Goal: Navigation & Orientation: Find specific page/section

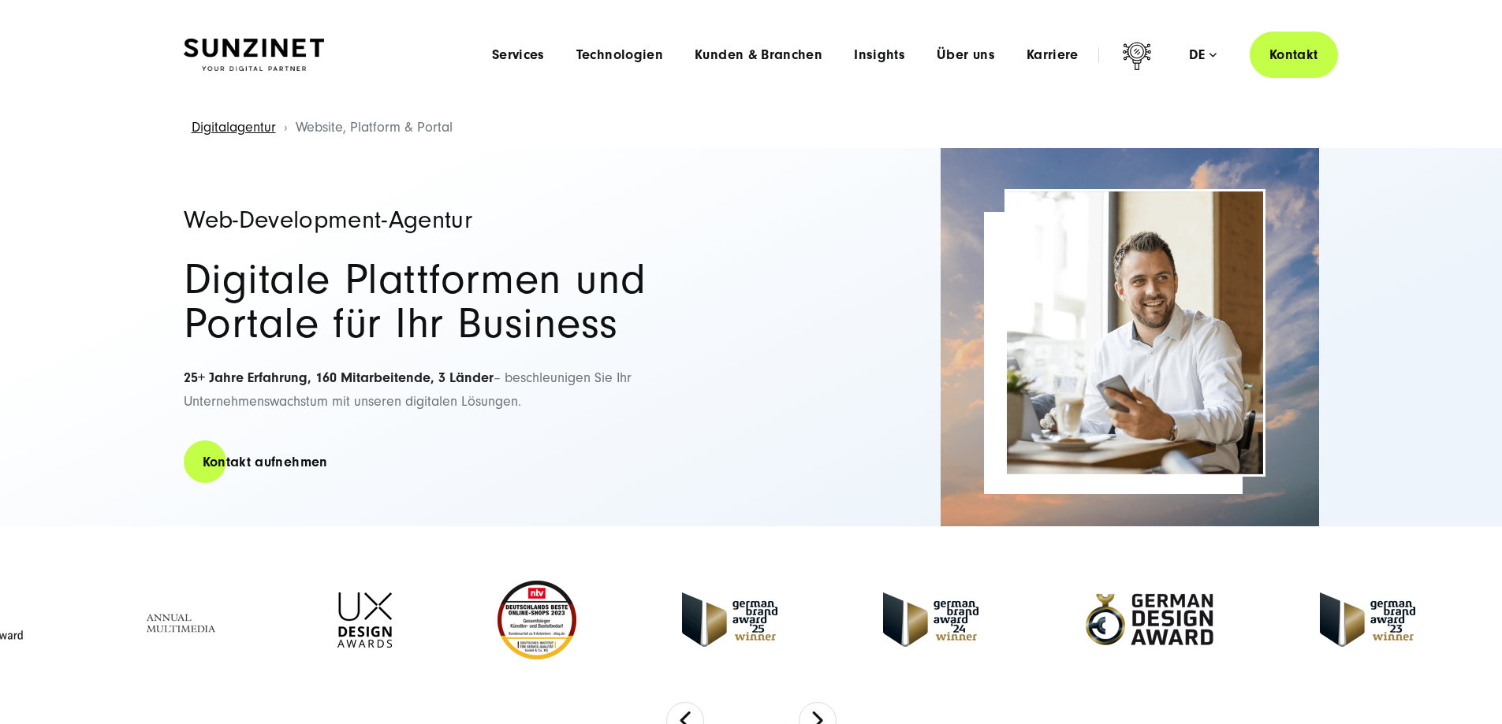
drag, startPoint x: 904, startPoint y: 145, endPoint x: 891, endPoint y: 146, distance: 13.4
drag, startPoint x: 891, startPoint y: 146, endPoint x: 659, endPoint y: 211, distance: 240.8
click at [655, 258] on h2 "Digitale Plattformen und Portale für Ihr Business" at bounding box center [460, 302] width 552 height 88
click at [576, 56] on span "Technologien" at bounding box center [619, 55] width 87 height 16
click at [492, 58] on span "Services" at bounding box center [518, 55] width 53 height 16
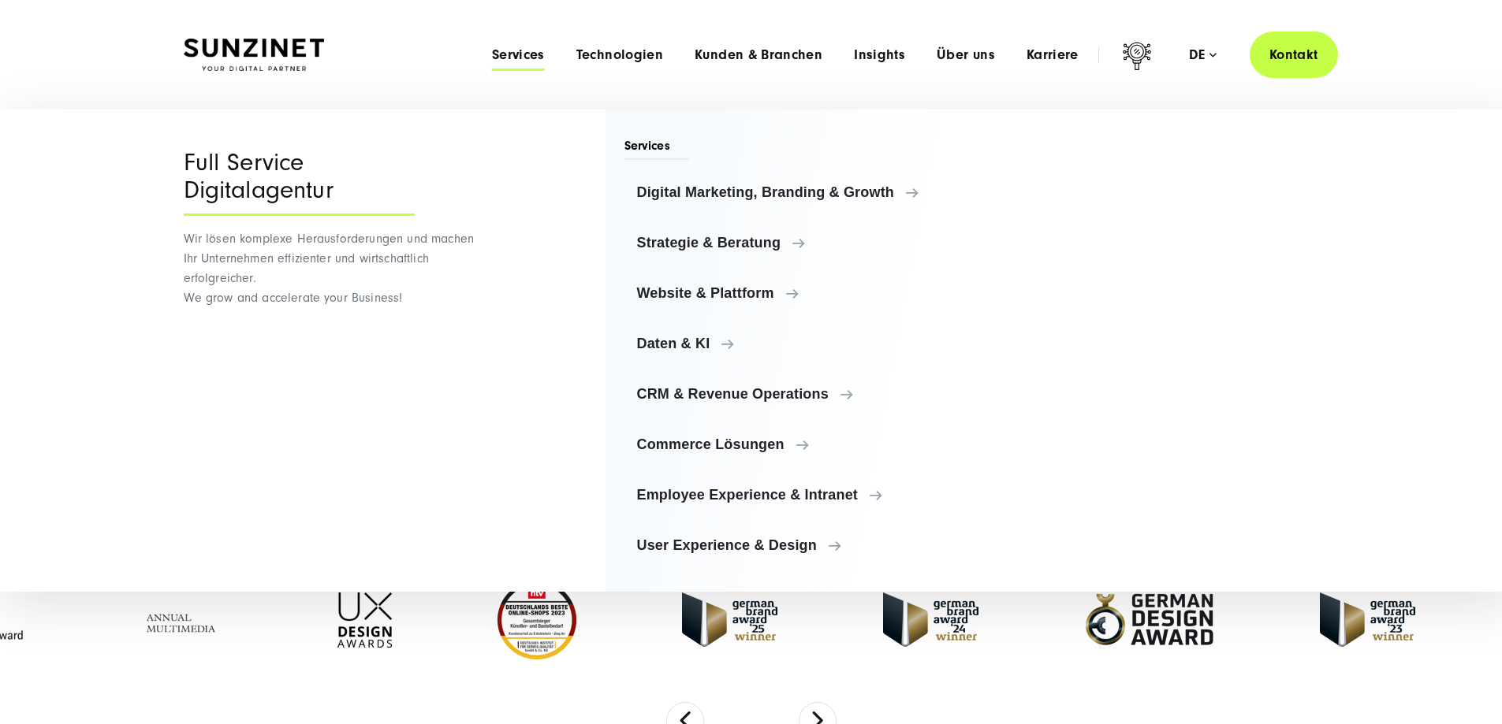
click at [706, 45] on div "Menu Services Menu Full Service Digitalagentur Wir lösen komplexe Herausforderu…" at bounding box center [907, 55] width 862 height 47
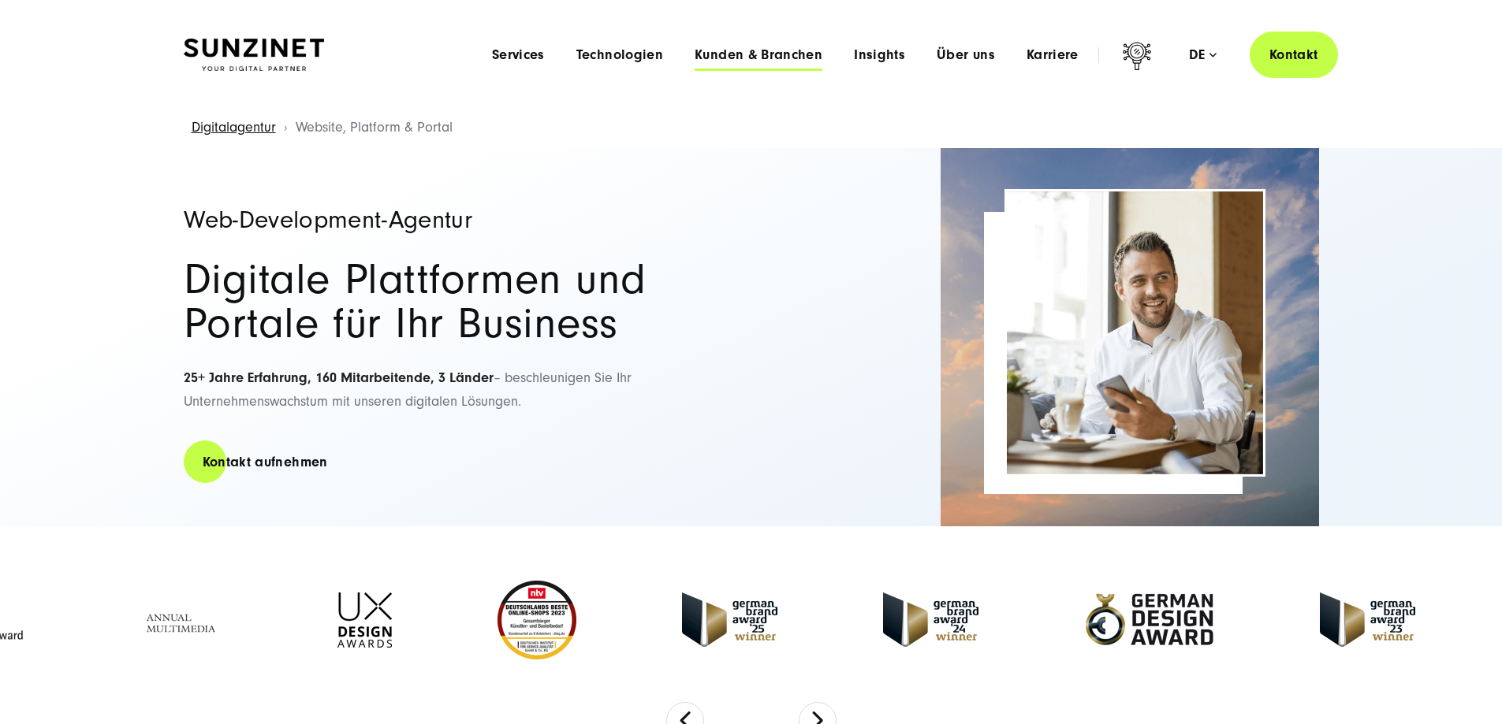
click at [704, 52] on span "Kunden & Branchen" at bounding box center [759, 55] width 128 height 16
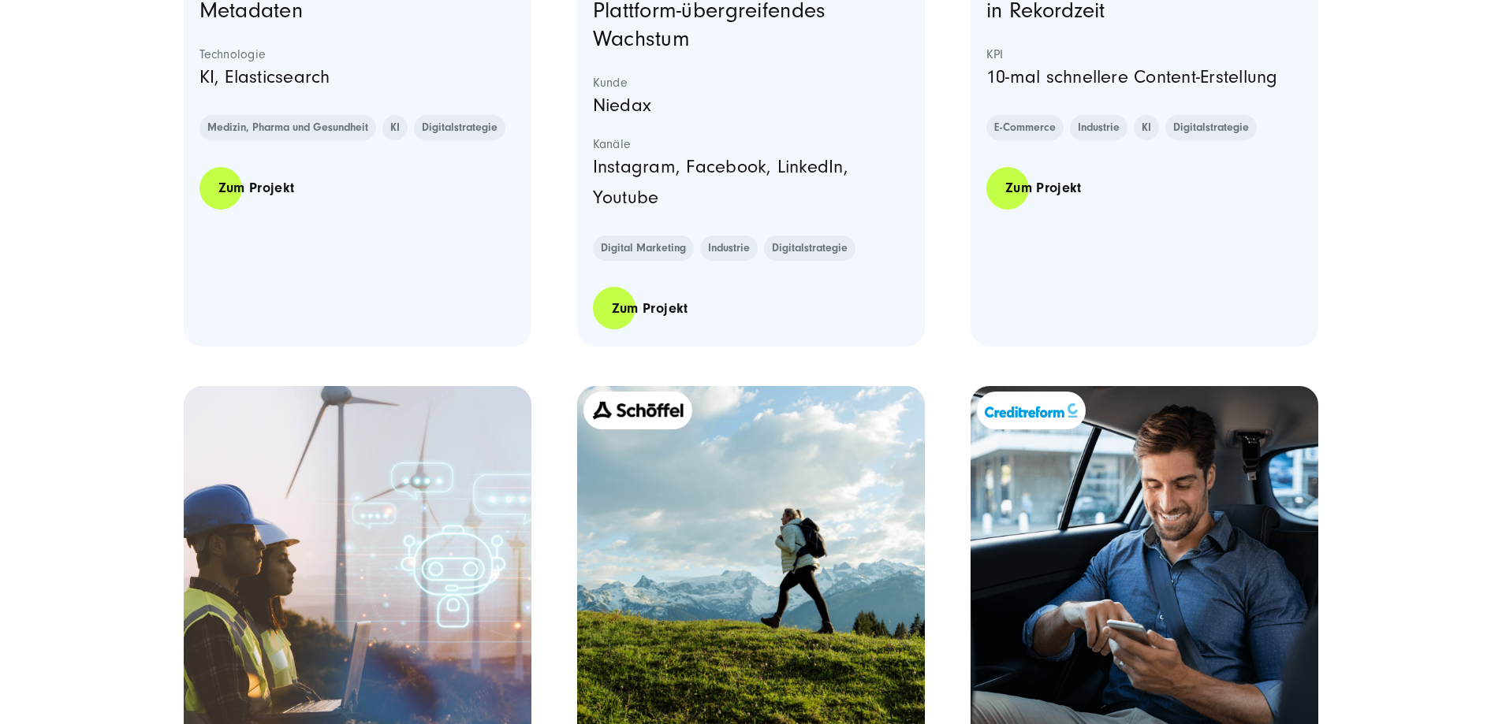
scroll to position [1734, 0]
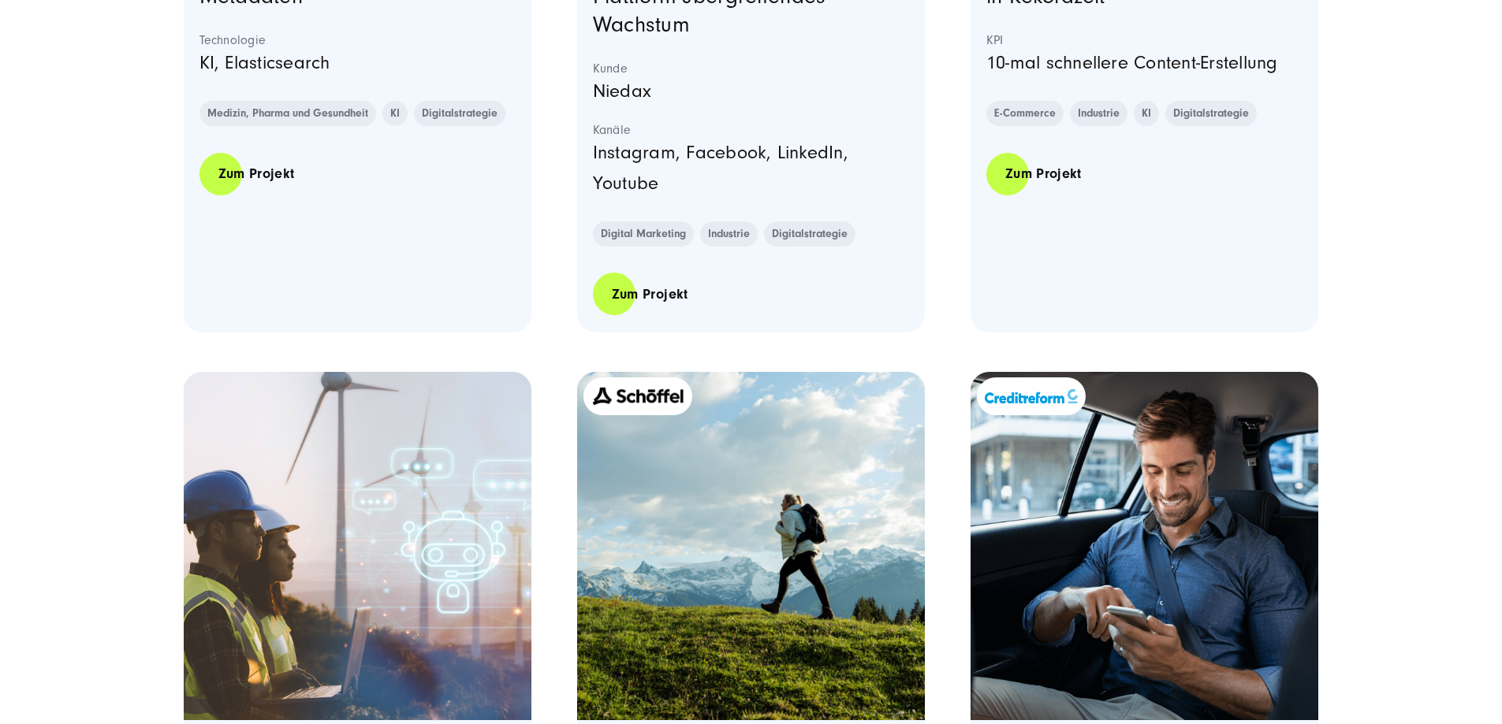
drag, startPoint x: 933, startPoint y: 400, endPoint x: 897, endPoint y: 400, distance: 36.3
click at [897, 400] on section "Von über 5.000 Seiten zur schlanken, performanten Website: So optimierte IEC se…" at bounding box center [751, 388] width 1135 height 3213
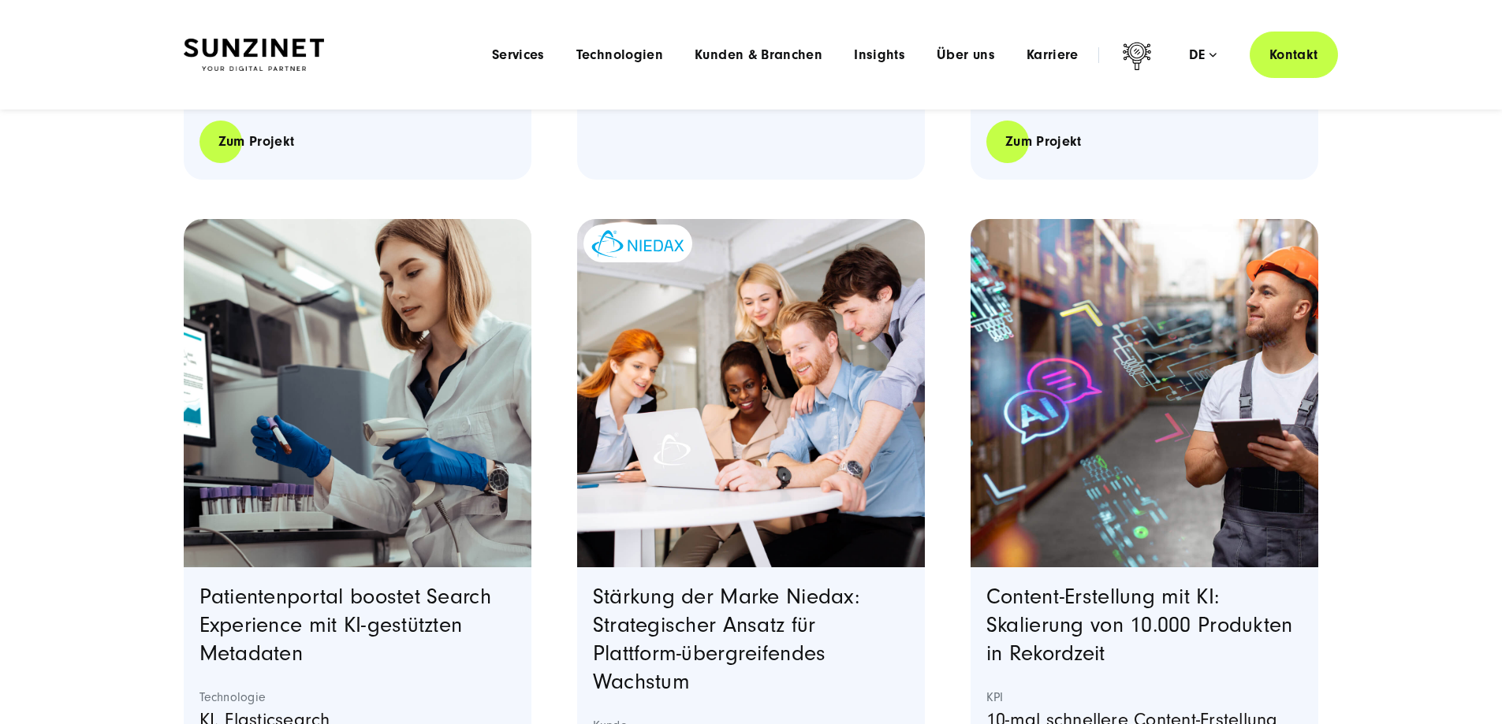
scroll to position [1025, 0]
